Goal: Submit feedback/report problem: Submit feedback/report problem

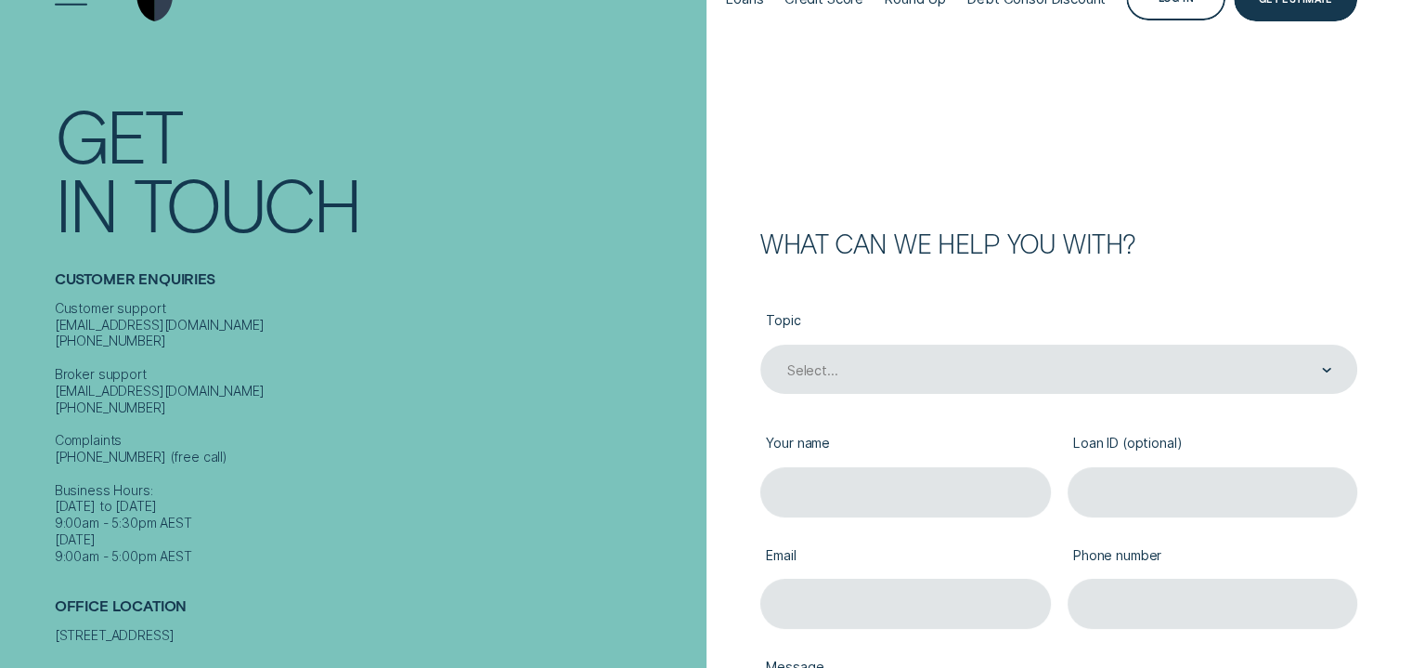
click at [932, 394] on div "Select..." at bounding box center [1059, 369] width 597 height 49
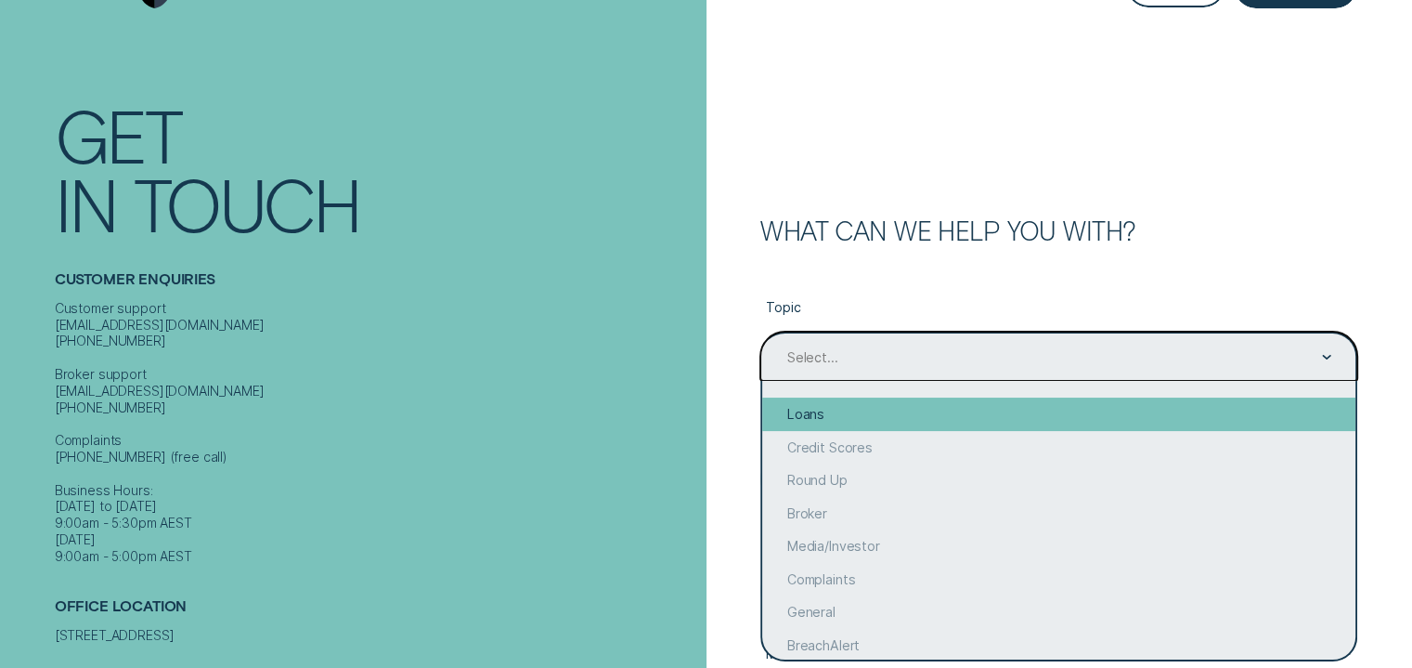
click at [1016, 409] on div "Loans" at bounding box center [1058, 413] width 593 height 33
type input "Loans"
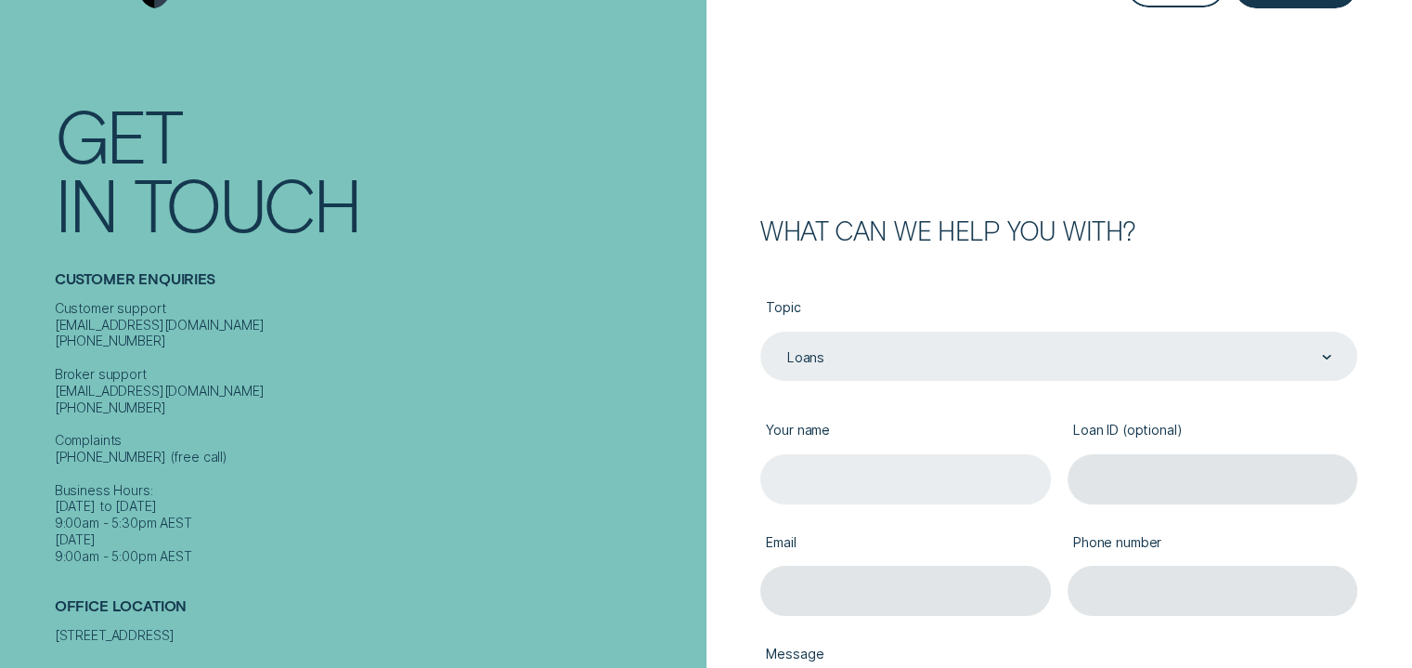
click at [988, 487] on input "Your name" at bounding box center [906, 478] width 291 height 49
type input "TEJASWI SINGH HUSBAND"
type input "teejaymaken@y7mail.com"
type input "0403635886"
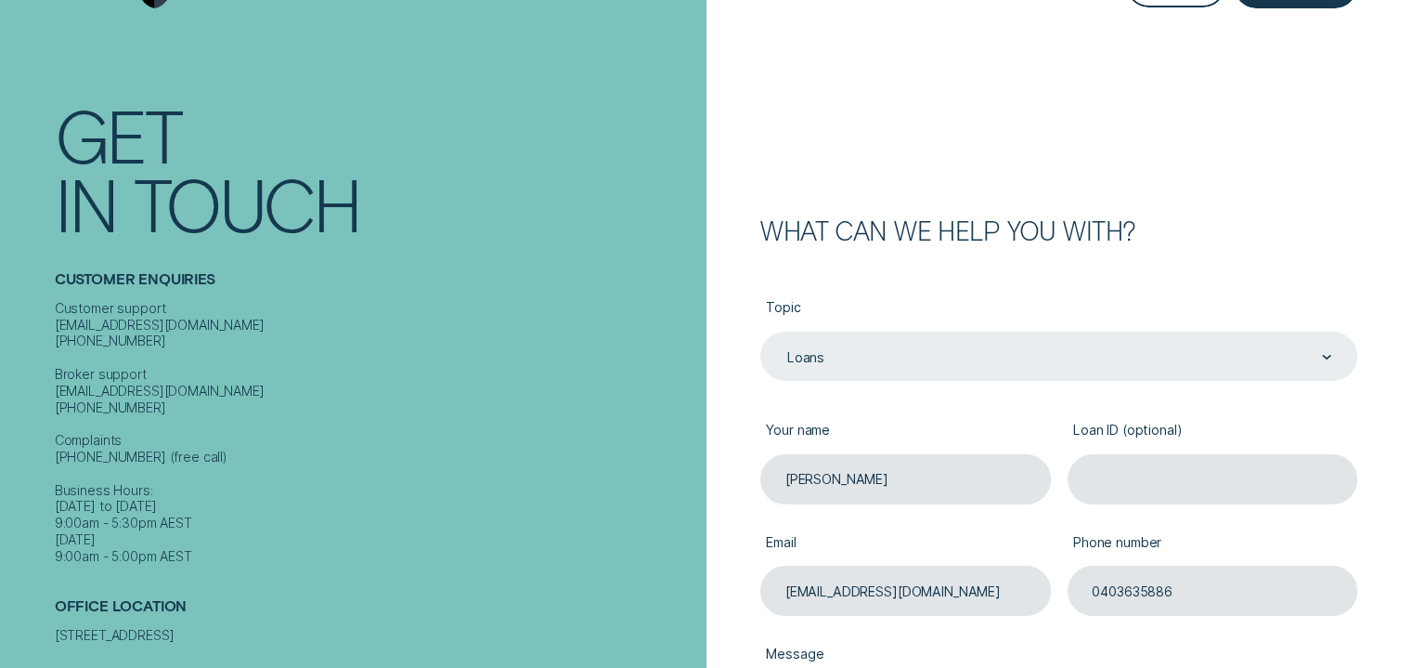
type input "TEJASWI SINGH"
type input "tejaswisingh@hotmail.com"
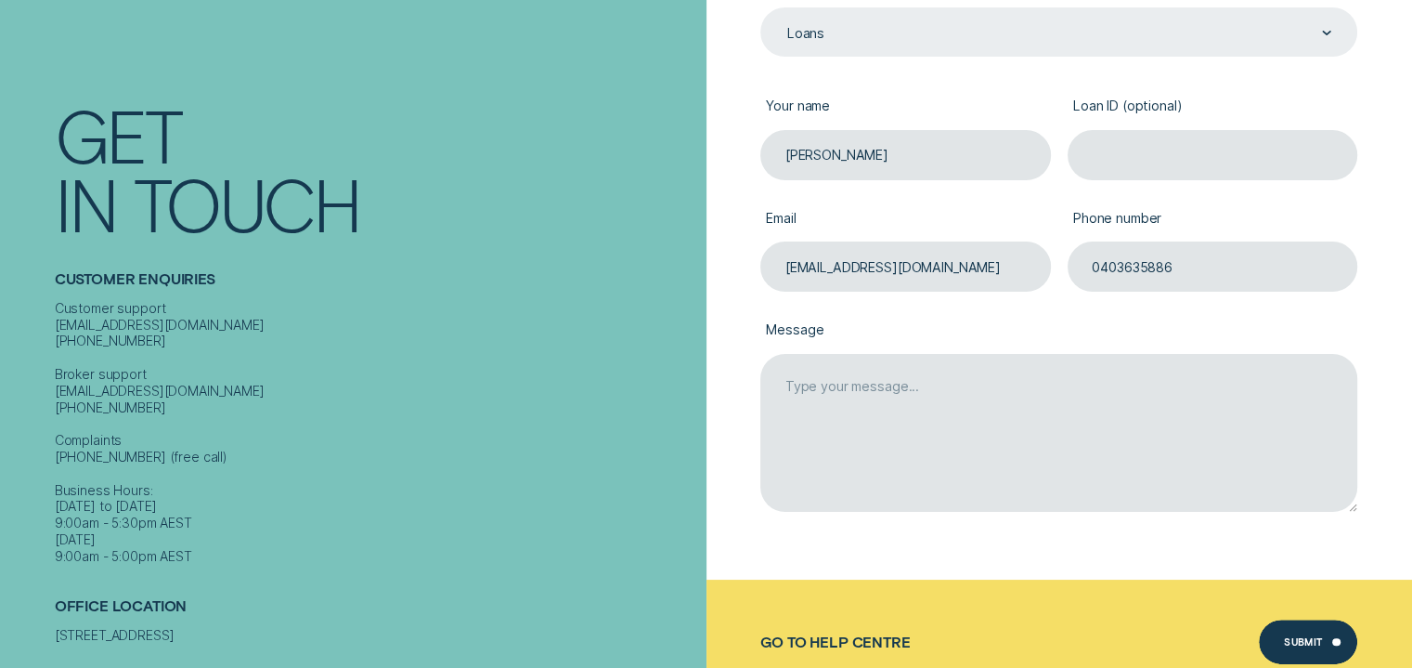
scroll to position [442, 0]
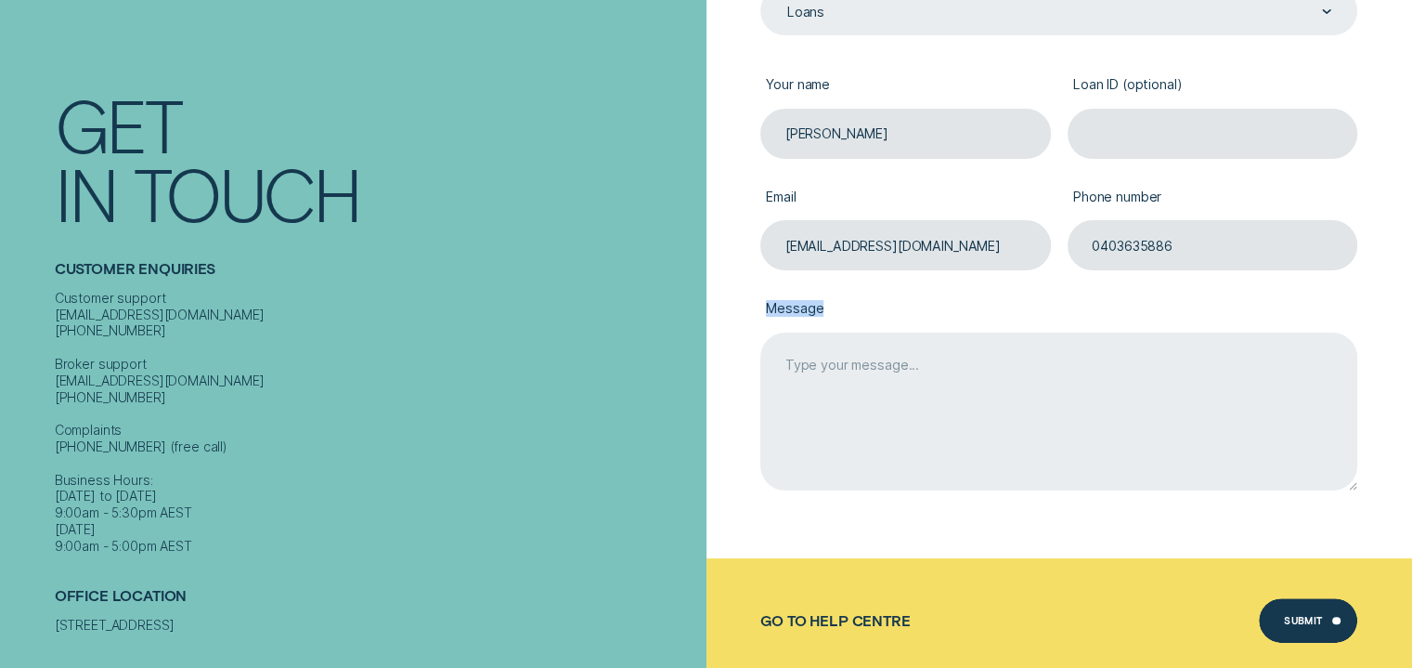
drag, startPoint x: 955, startPoint y: 317, endPoint x: 927, endPoint y: 373, distance: 63.1
click at [927, 373] on div "Message" at bounding box center [1059, 381] width 614 height 222
click at [927, 373] on textarea "Message" at bounding box center [1059, 411] width 597 height 159
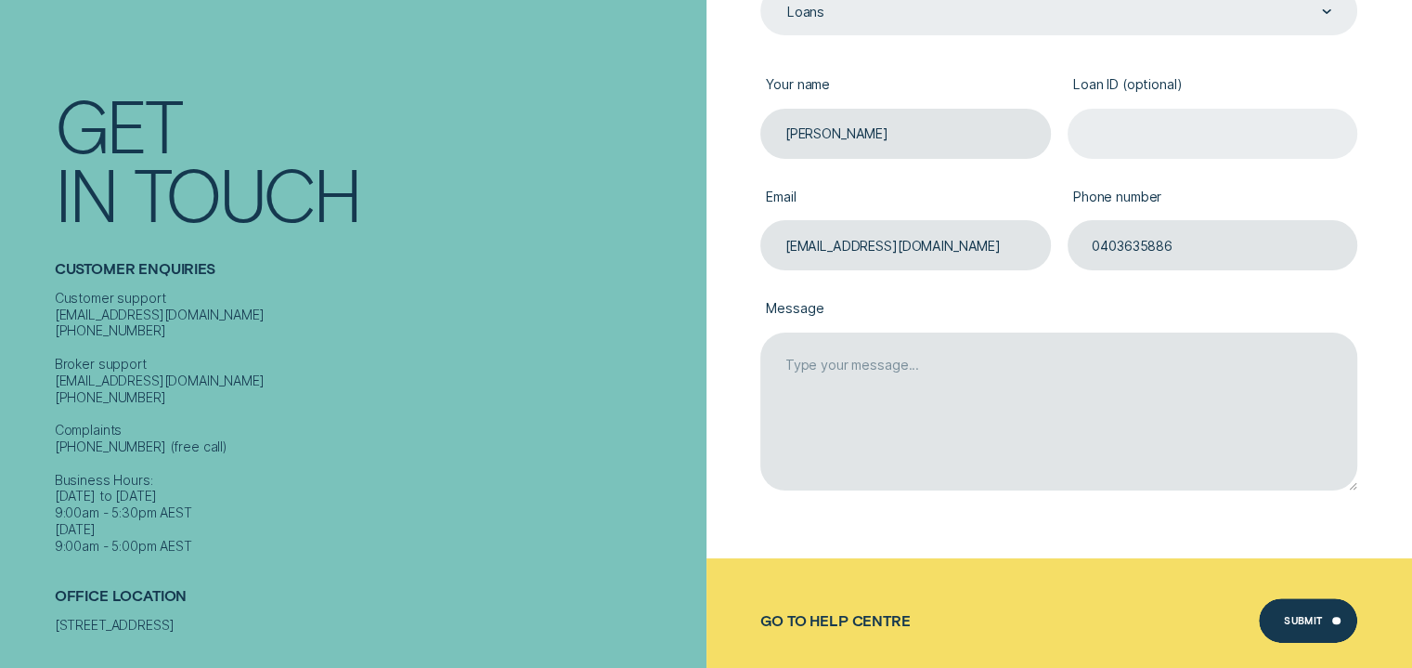
click at [1204, 137] on input "Loan ID (optional)" at bounding box center [1213, 133] width 291 height 49
paste input "601033"
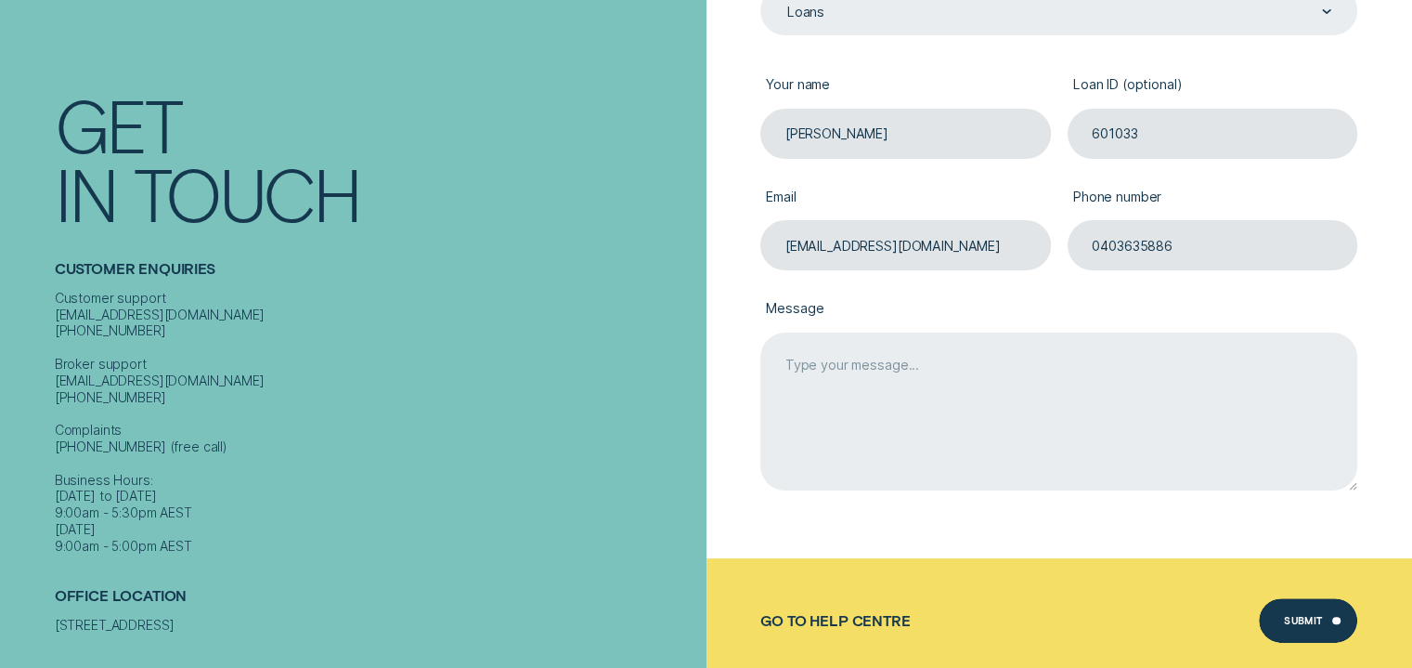
type input "601033"
click at [959, 381] on textarea "Message" at bounding box center [1059, 411] width 597 height 159
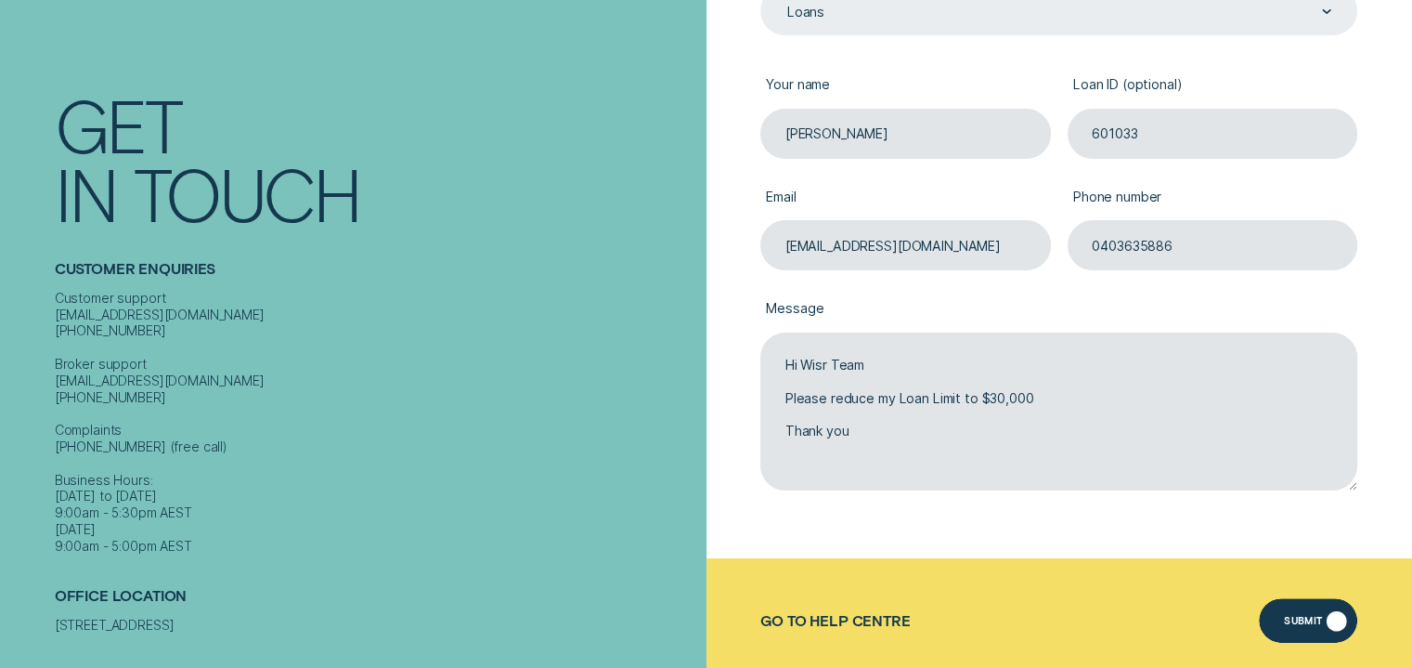
type textarea "Hi Wisr Team Please reduce my Loan Limit to $30,000 Thank you"
click at [1315, 624] on div "Submit" at bounding box center [1303, 622] width 39 height 8
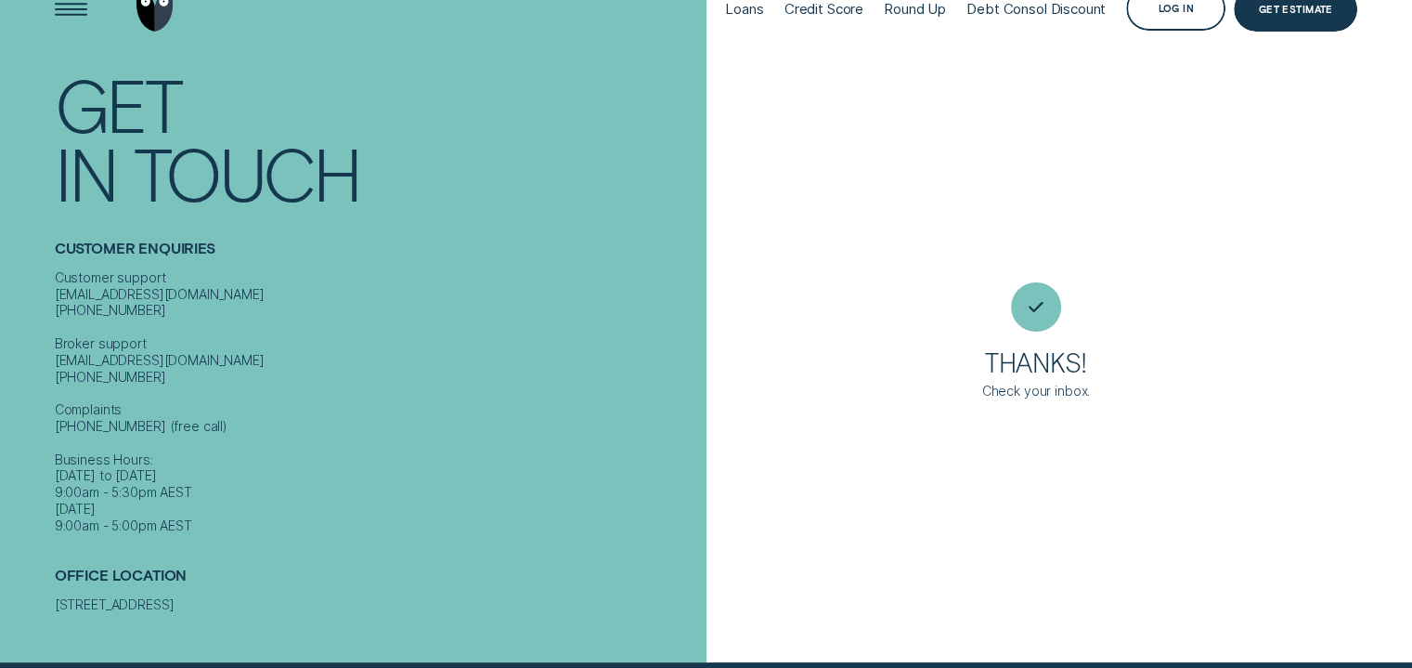
scroll to position [63, 0]
